Goal: Information Seeking & Learning: Learn about a topic

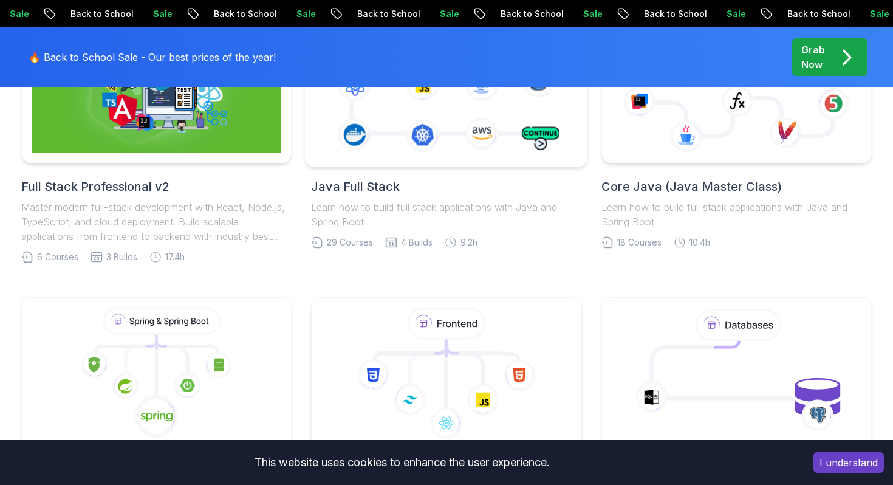
click at [404, 161] on div at bounding box center [446, 88] width 284 height 160
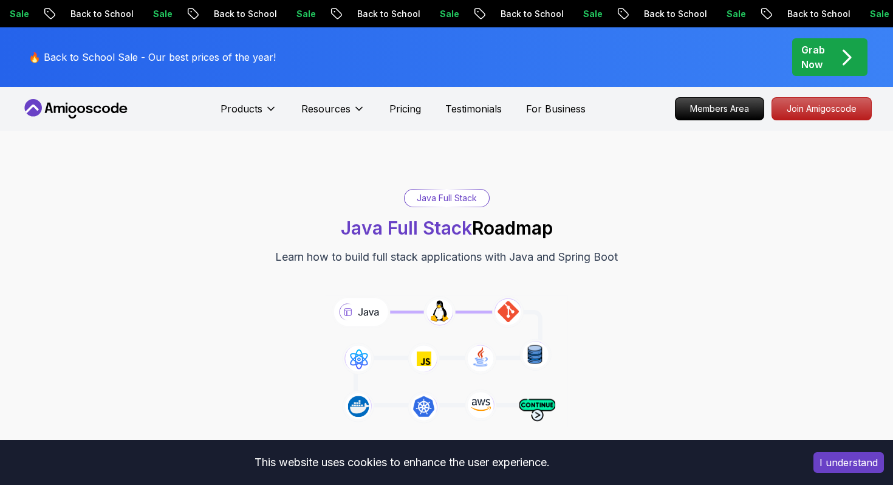
click at [825, 468] on button "I understand" at bounding box center [849, 462] width 70 height 21
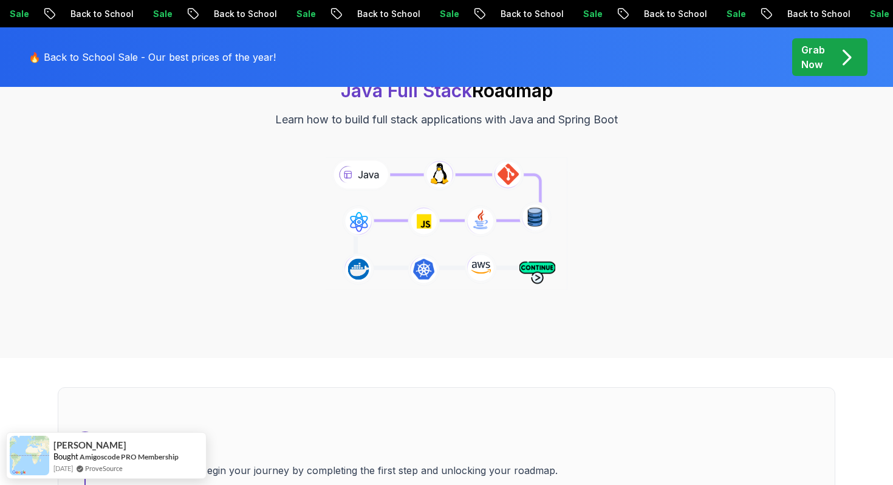
scroll to position [131, 0]
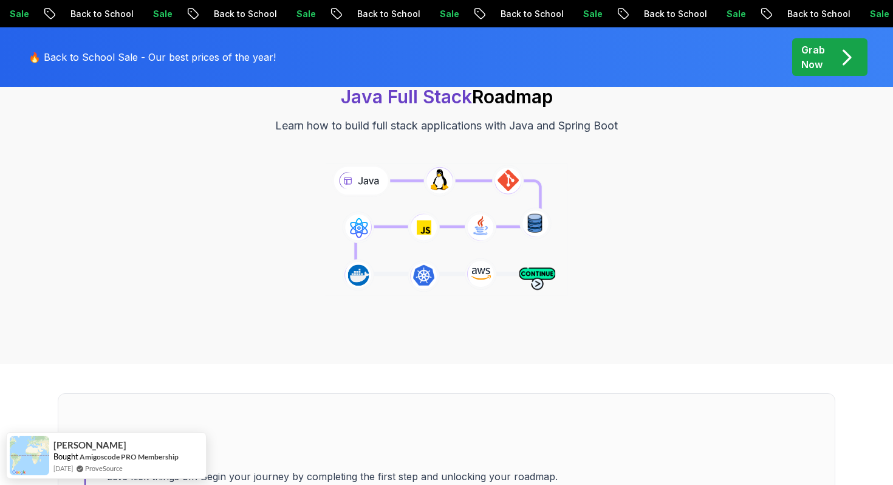
click at [363, 180] on icon at bounding box center [446, 229] width 247 height 137
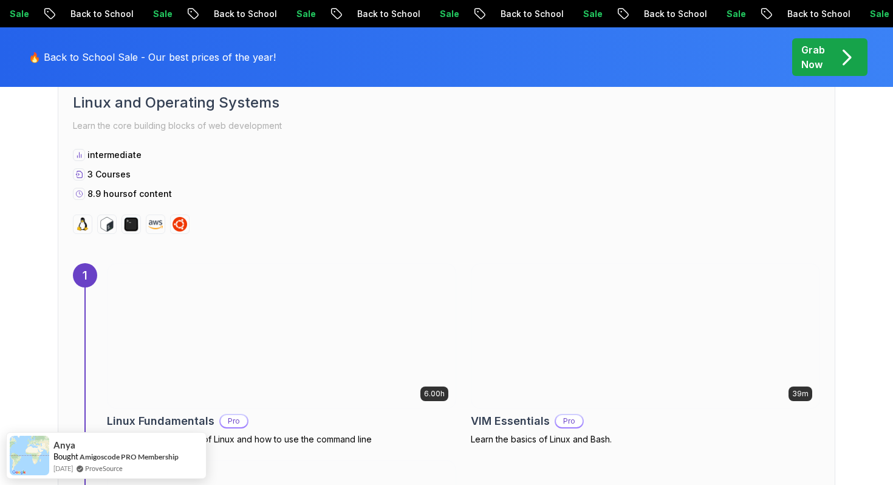
scroll to position [0, 0]
